Goal: Transaction & Acquisition: Book appointment/travel/reservation

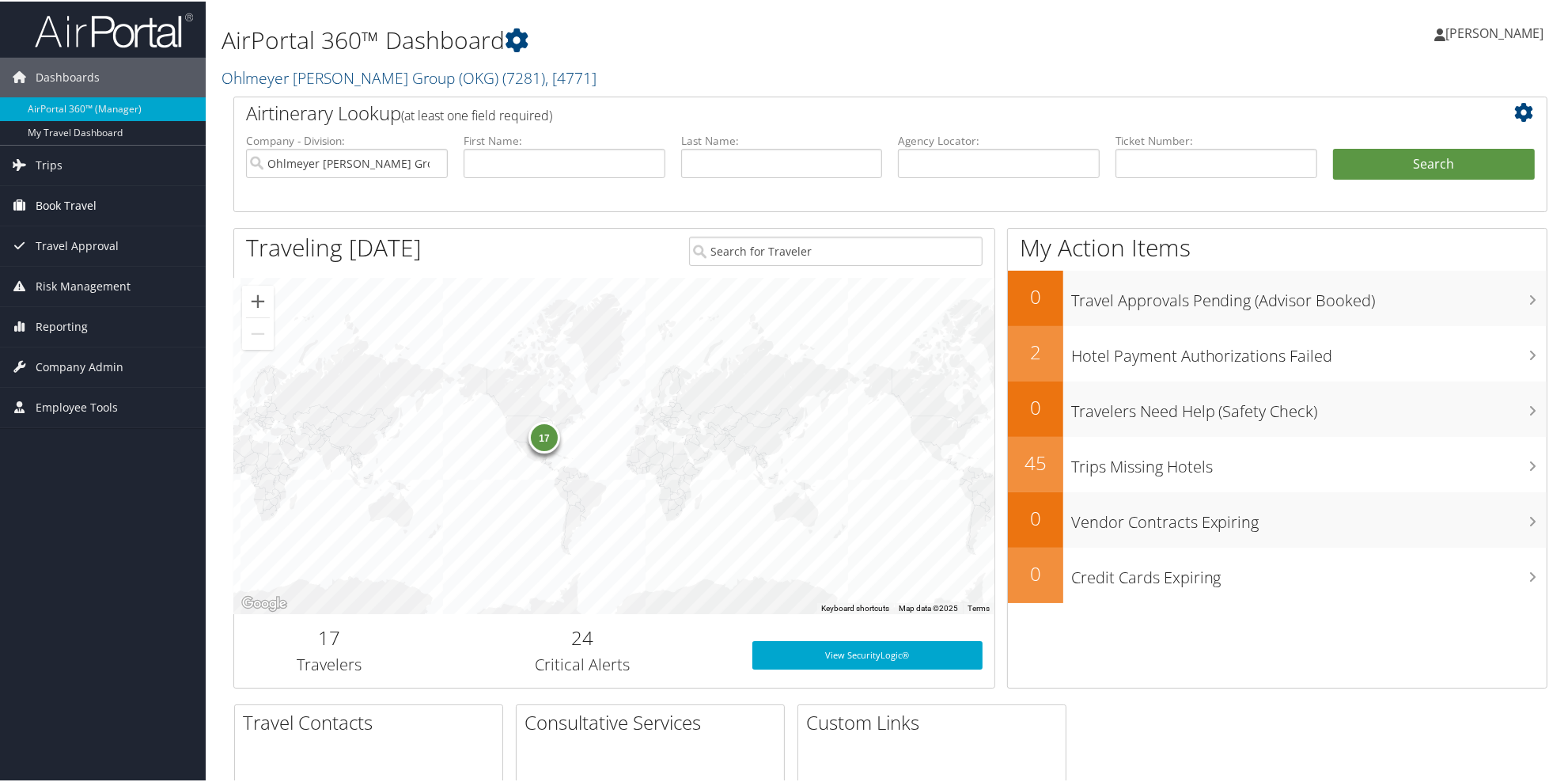
click at [73, 200] on span "Book Travel" at bounding box center [66, 204] width 61 height 40
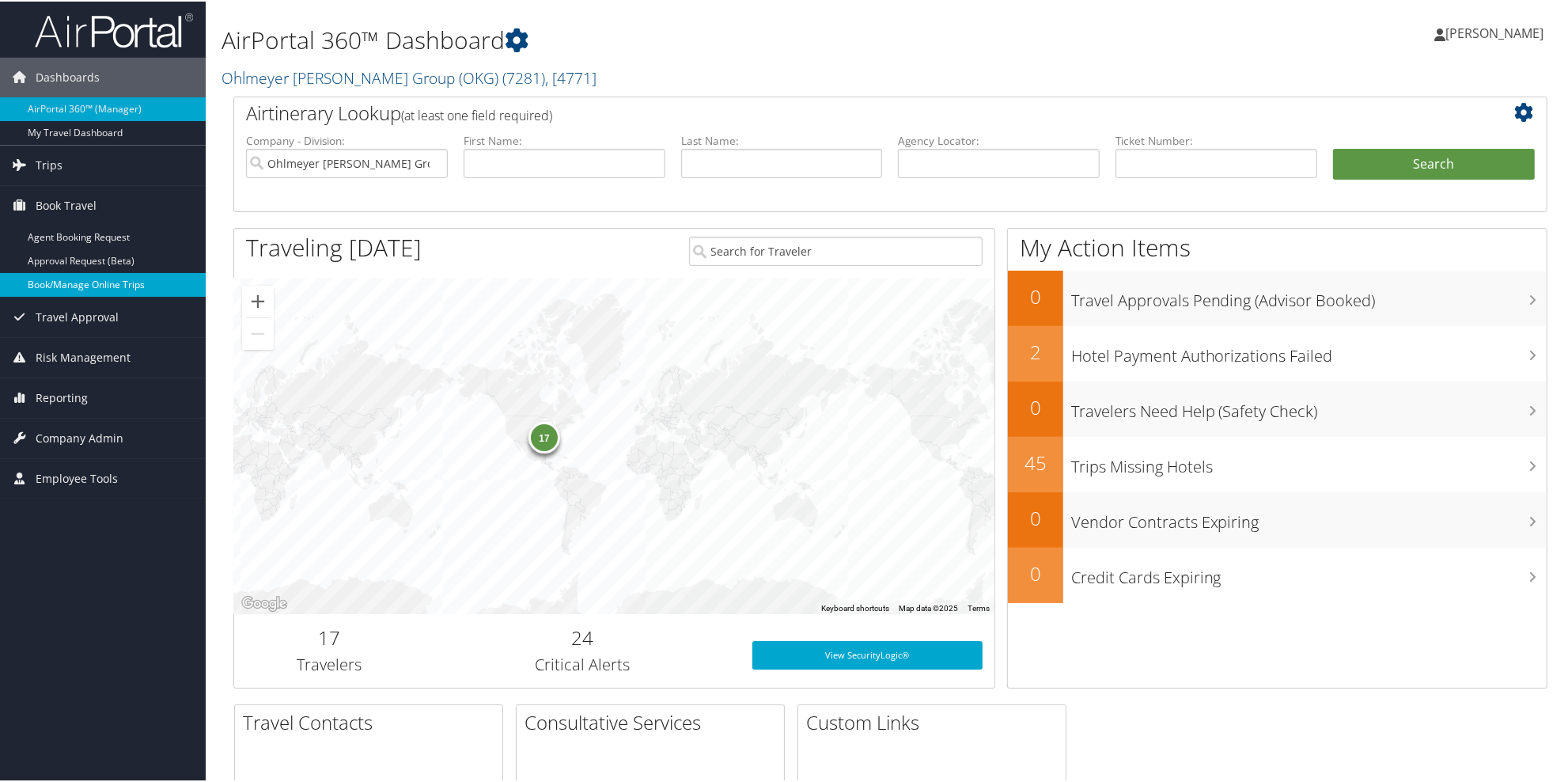
click at [83, 286] on link "Book/Manage Online Trips" at bounding box center [102, 283] width 206 height 24
